Goal: Use online tool/utility: Utilize a website feature to perform a specific function

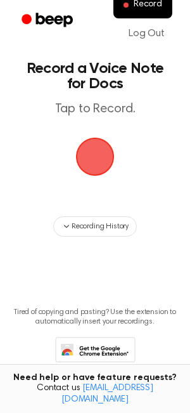
click at [91, 144] on span "button" at bounding box center [94, 156] width 67 height 67
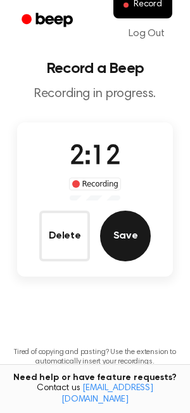
click at [124, 246] on button "Save" at bounding box center [125, 235] width 51 height 51
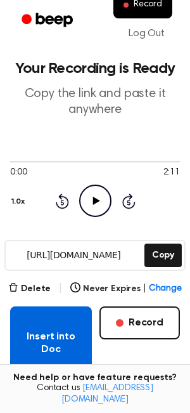
click at [58, 331] on button "Insert into Doc" at bounding box center [51, 343] width 82 height 74
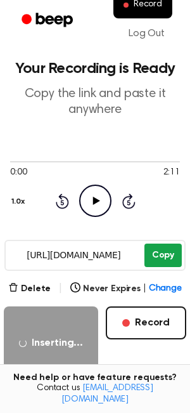
click at [167, 253] on button "Copy" at bounding box center [162, 254] width 37 height 23
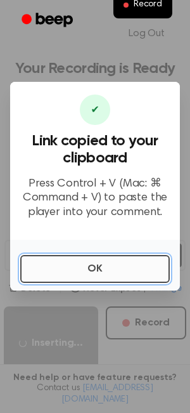
click at [128, 271] on button "OK" at bounding box center [95, 269] width 150 height 28
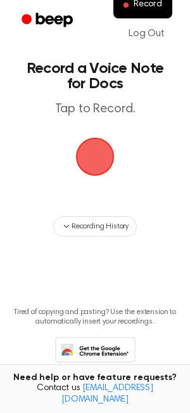
click at [90, 172] on span "button" at bounding box center [94, 156] width 35 height 35
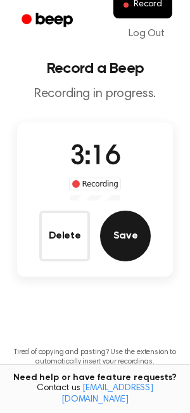
click at [138, 239] on button "Save" at bounding box center [125, 235] width 51 height 51
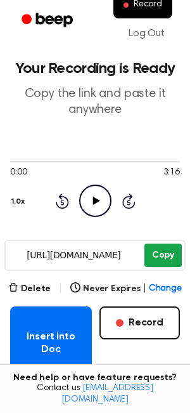
click at [168, 262] on button "Copy" at bounding box center [162, 254] width 37 height 23
click at [162, 258] on button "Copy" at bounding box center [162, 254] width 37 height 23
